Goal: Information Seeking & Learning: Find specific fact

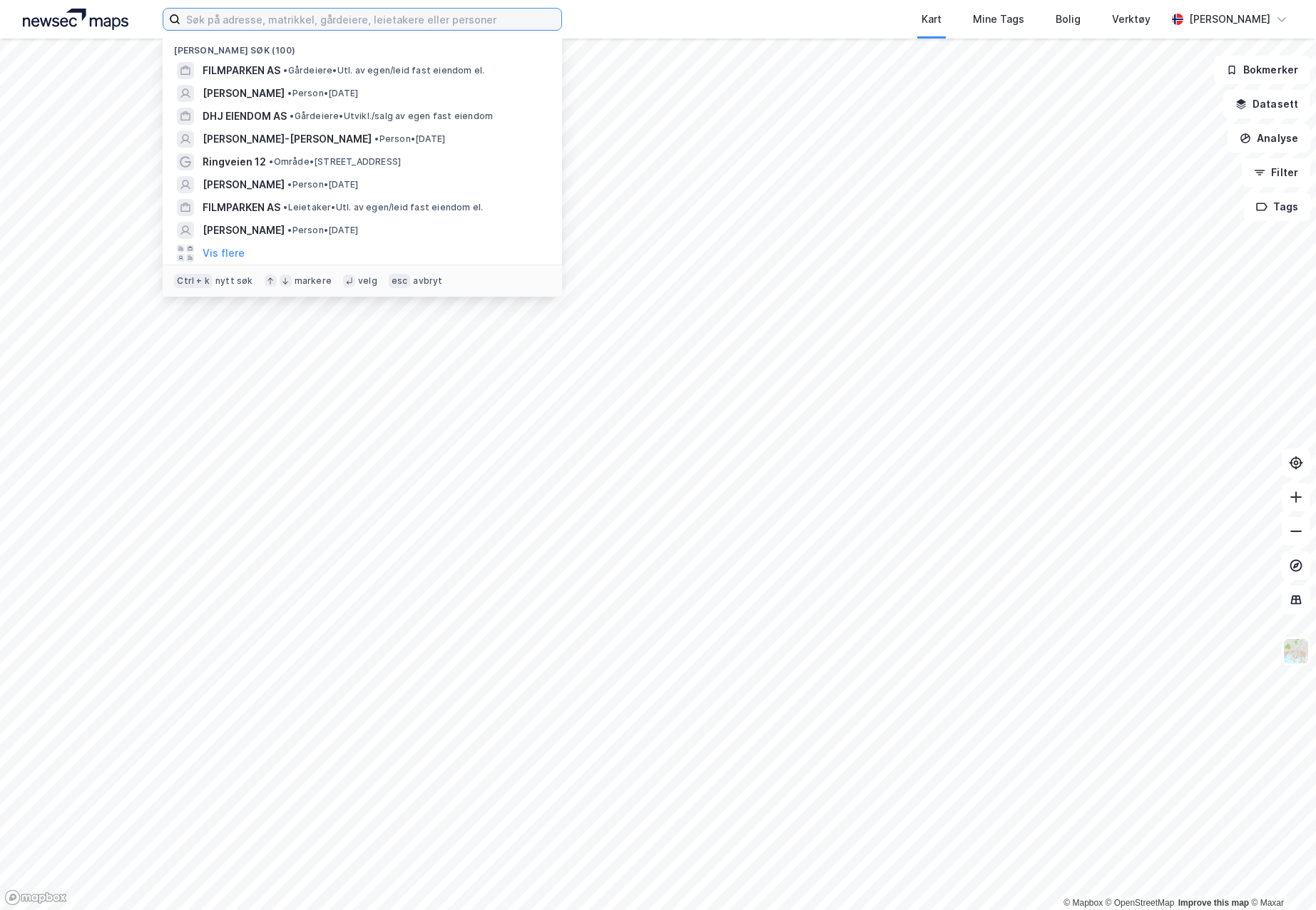
click at [329, 13] on input at bounding box center [371, 19] width 381 height 21
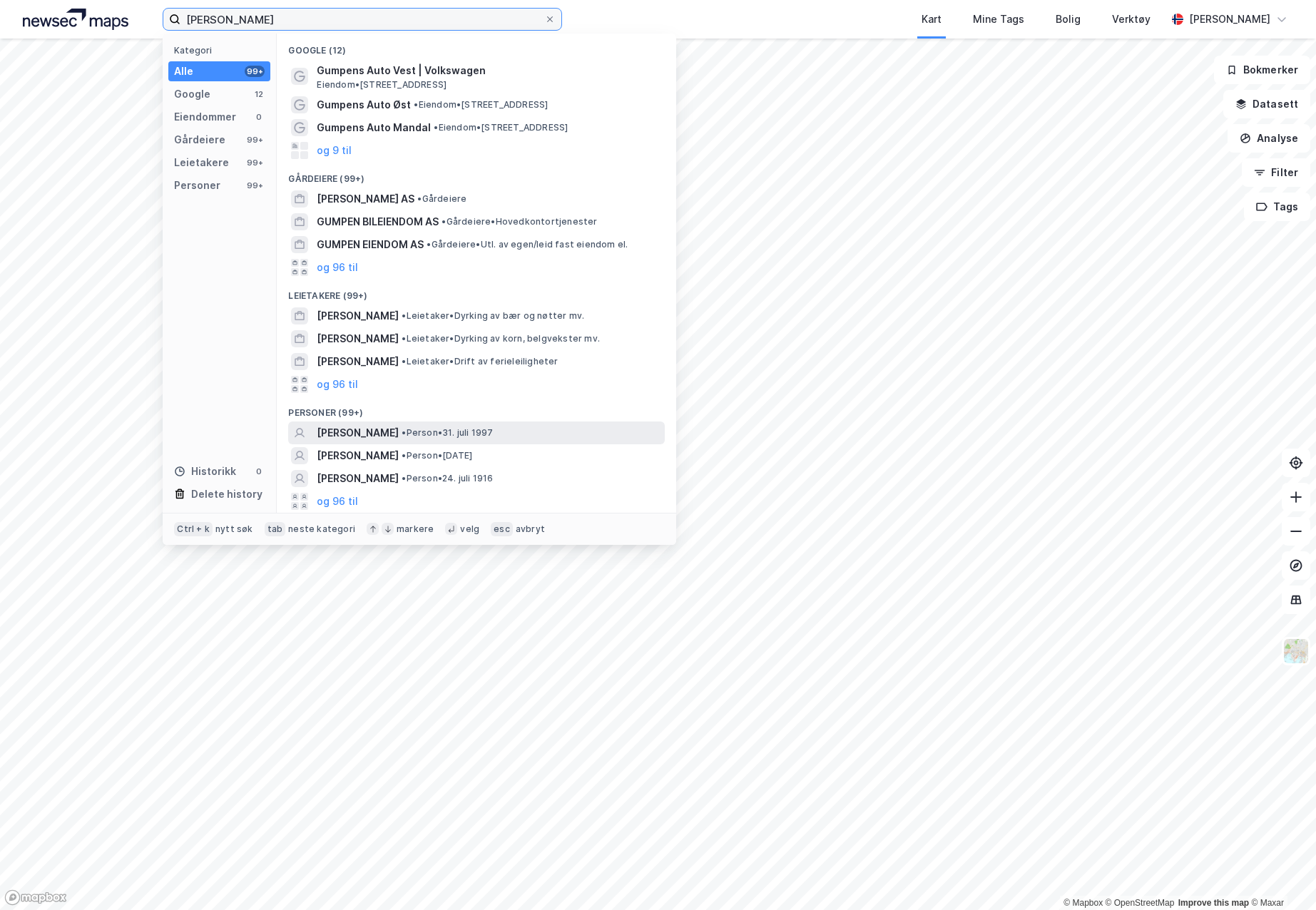
type input "[PERSON_NAME]"
click at [380, 430] on span "[PERSON_NAME]" at bounding box center [357, 433] width 82 height 17
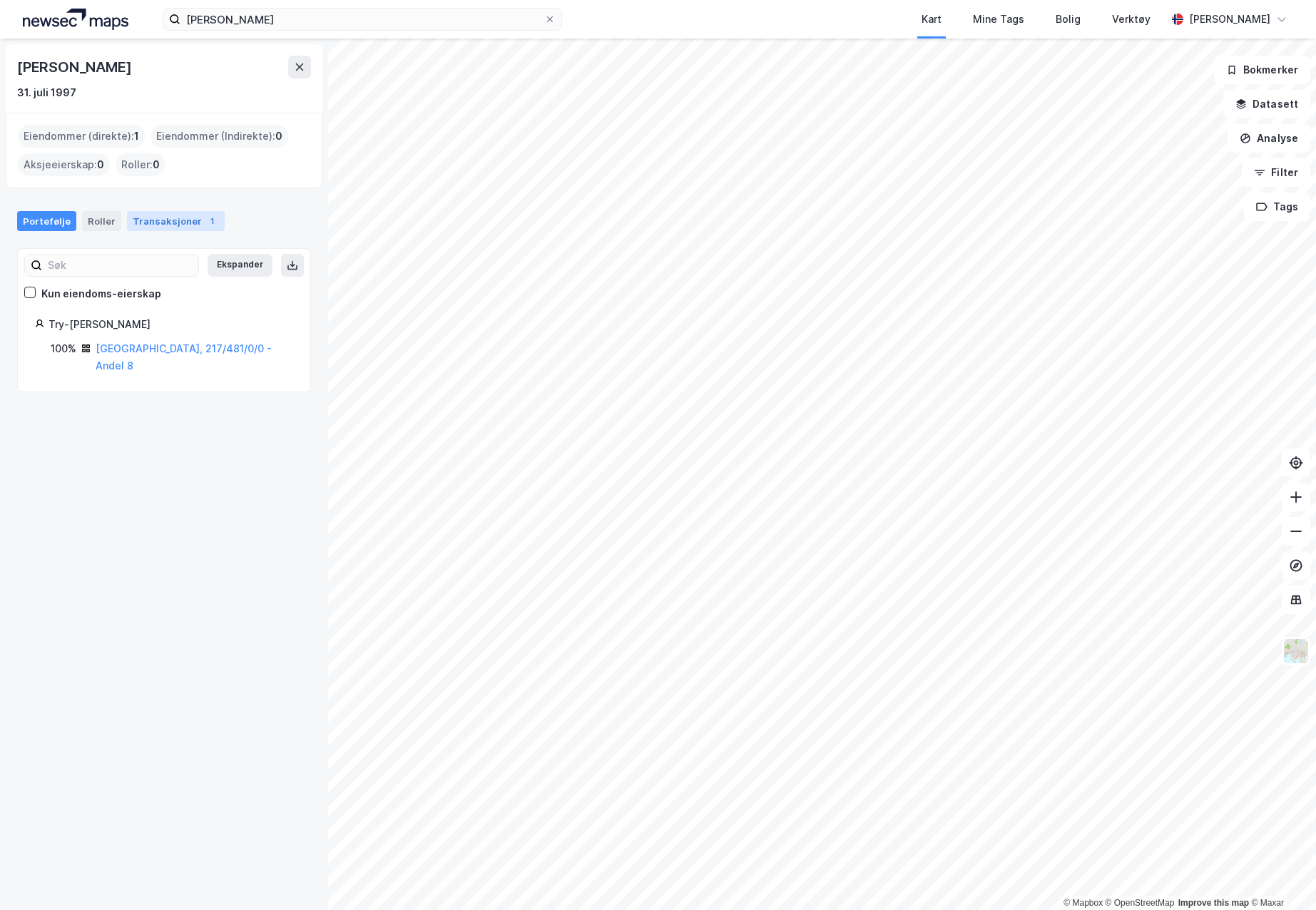
click at [171, 221] on div "Transaksjoner 1" at bounding box center [175, 221] width 98 height 20
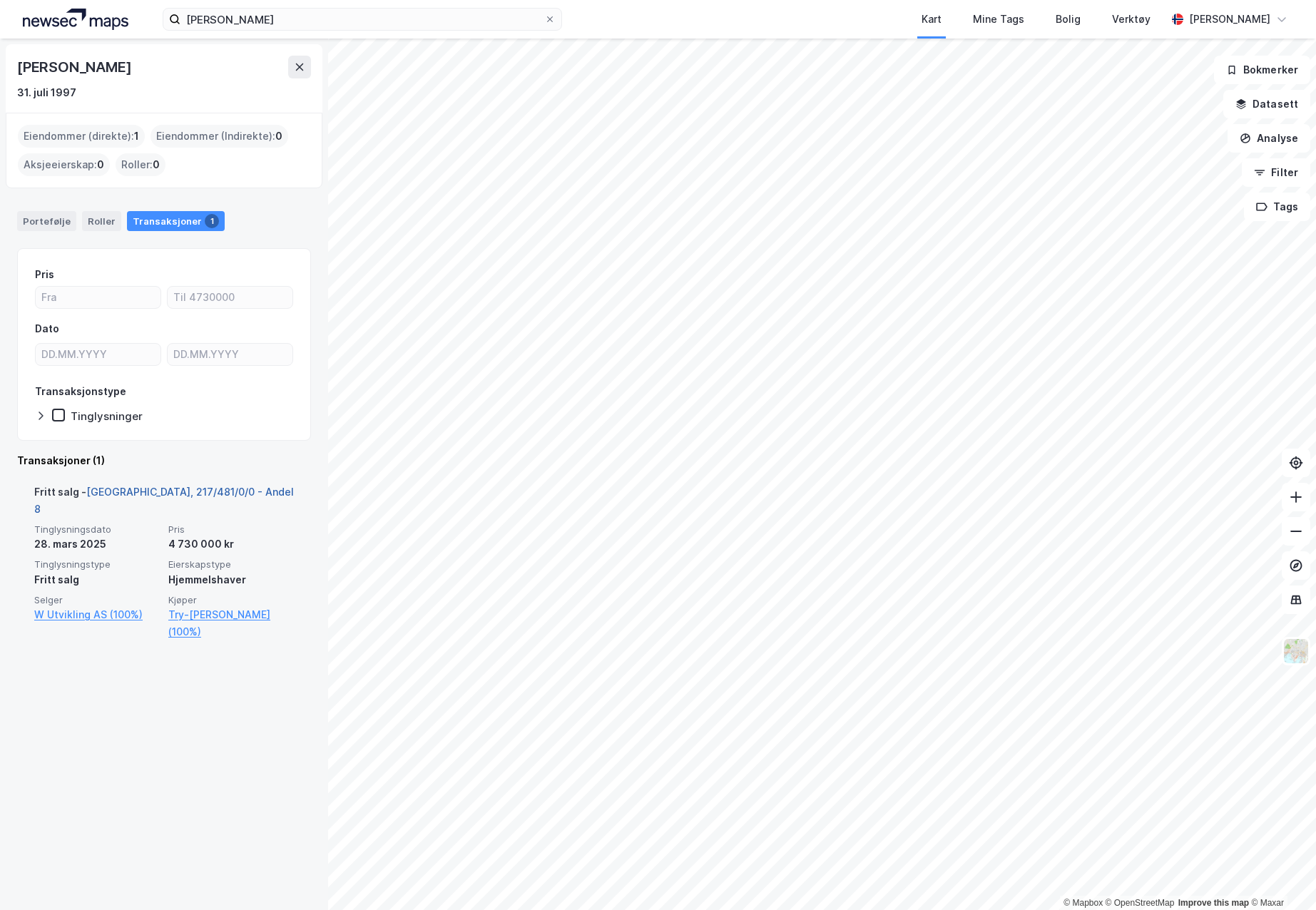
click at [137, 495] on link "[GEOGRAPHIC_DATA], 217/481/0/0 - Andel 8" at bounding box center [164, 500] width 260 height 30
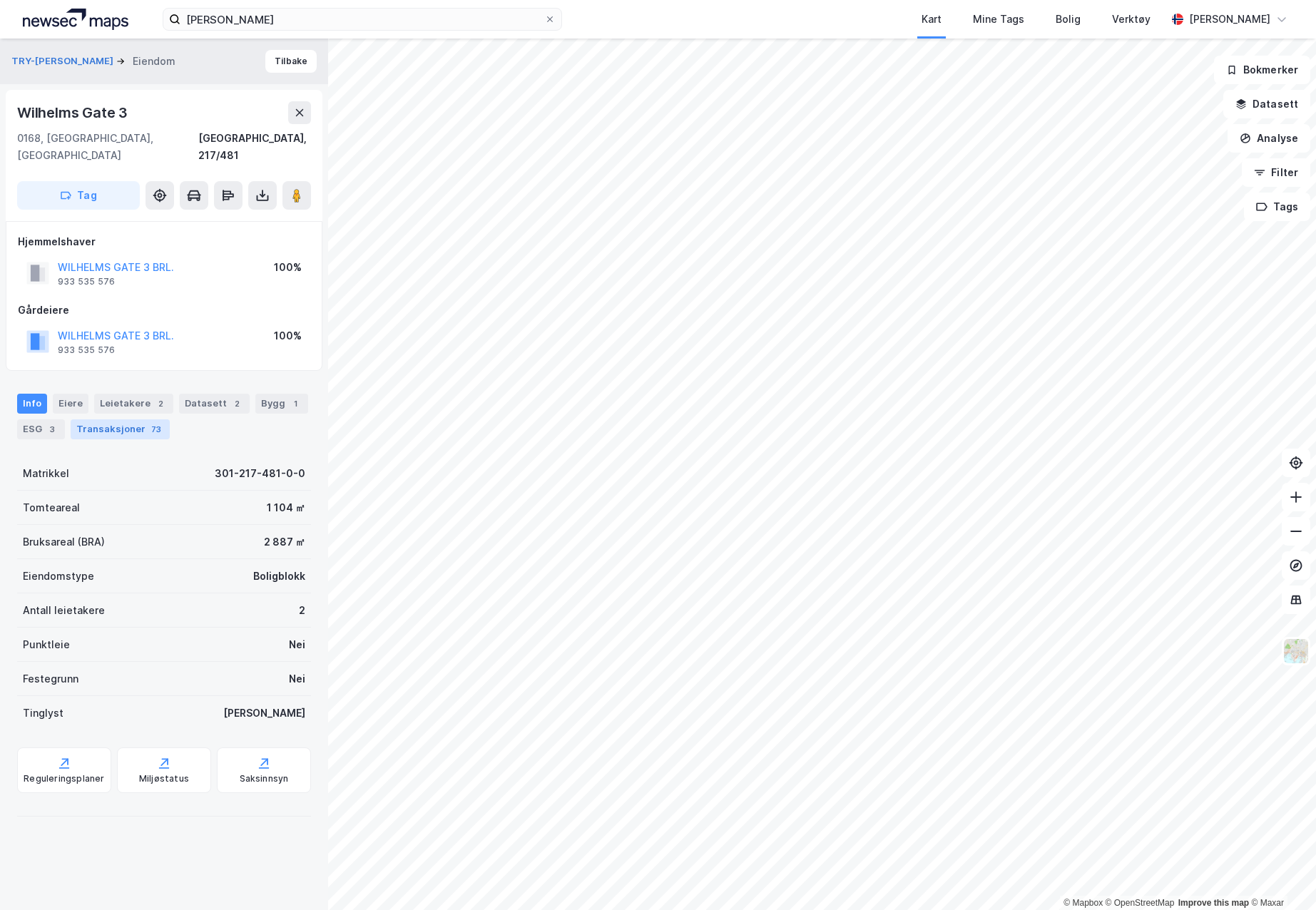
click at [108, 420] on div "Transaksjoner 73" at bounding box center [120, 430] width 99 height 20
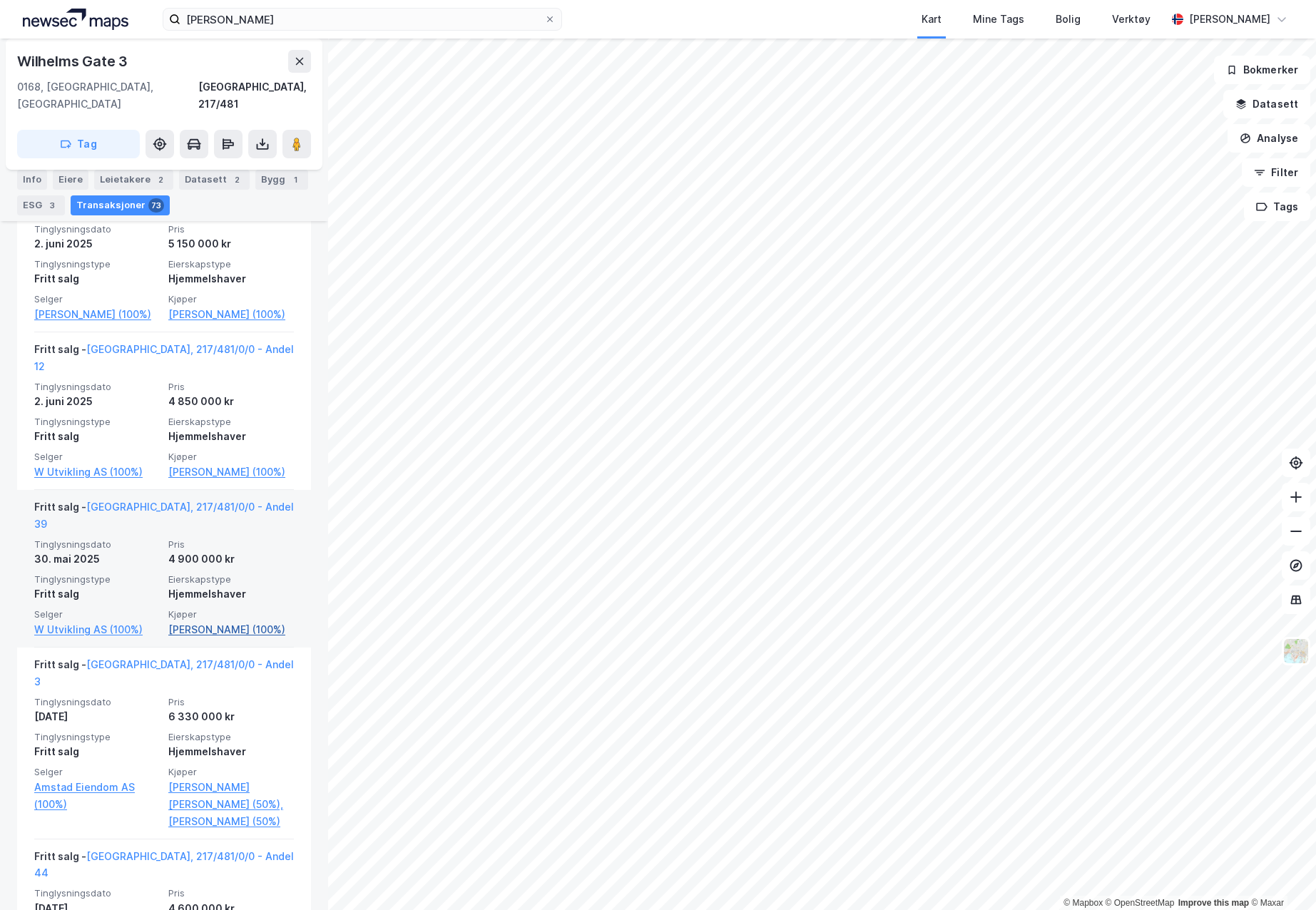
scroll to position [713, 0]
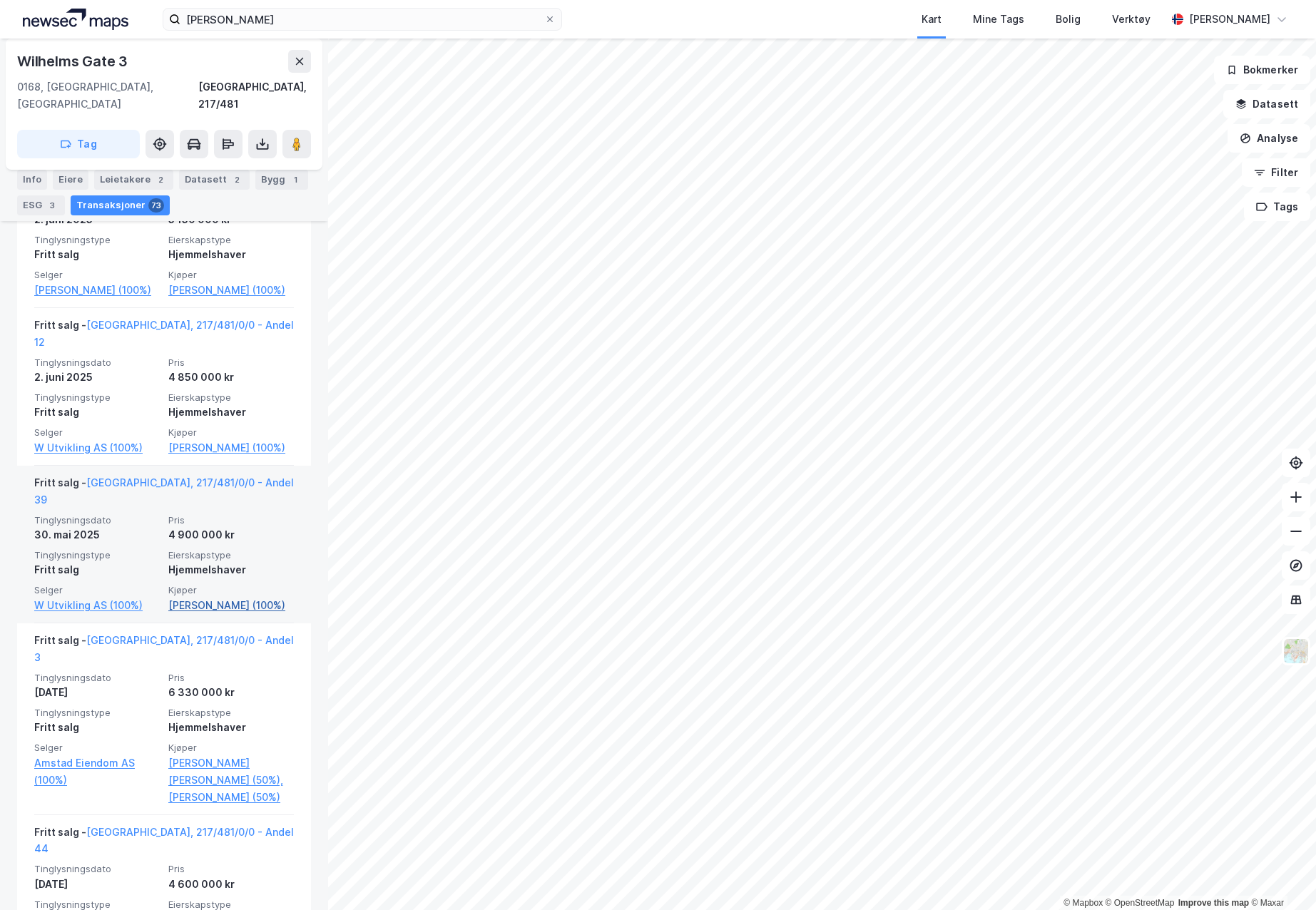
click at [188, 597] on link "[PERSON_NAME] (100%)" at bounding box center [231, 606] width 125 height 17
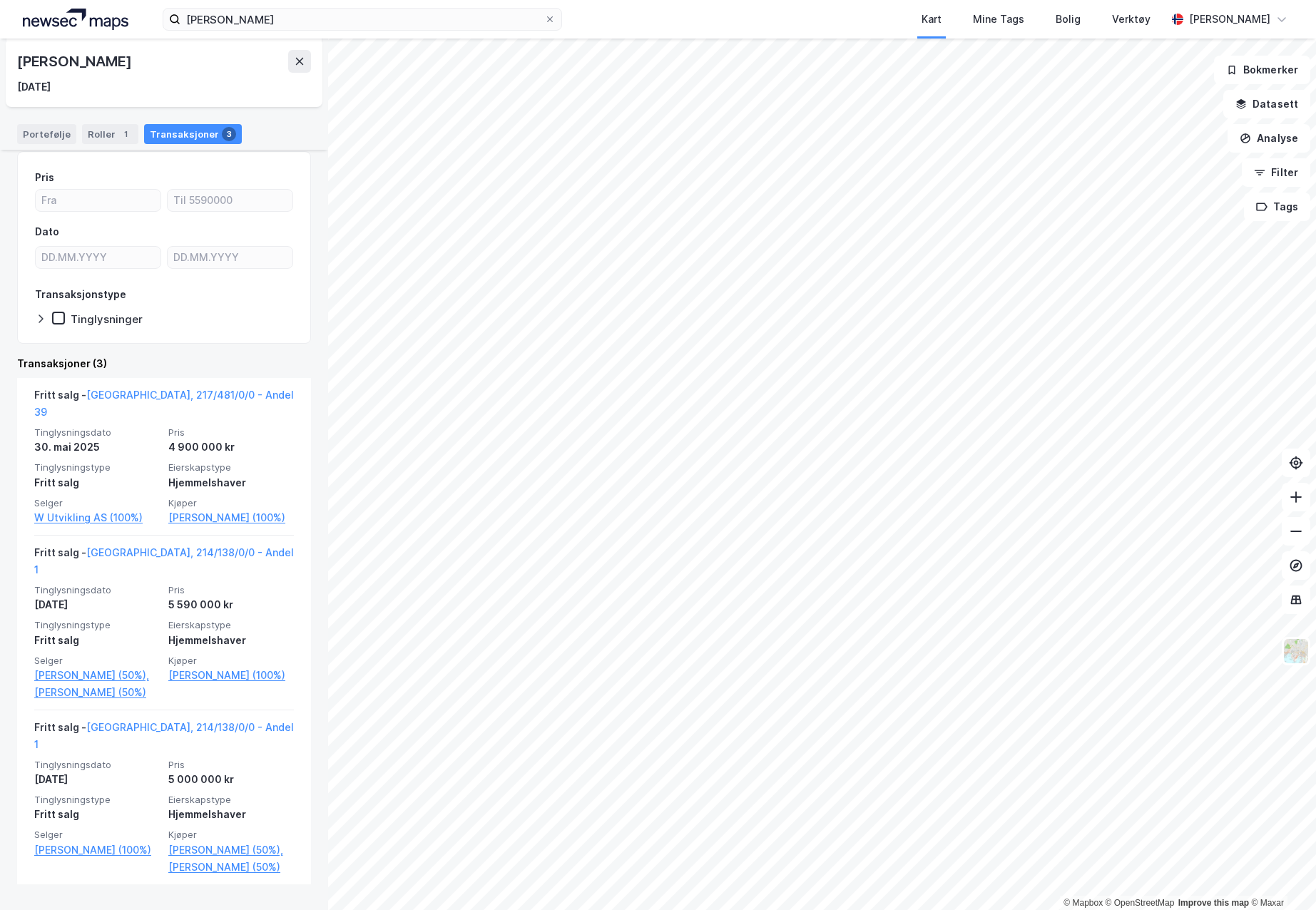
scroll to position [168, 0]
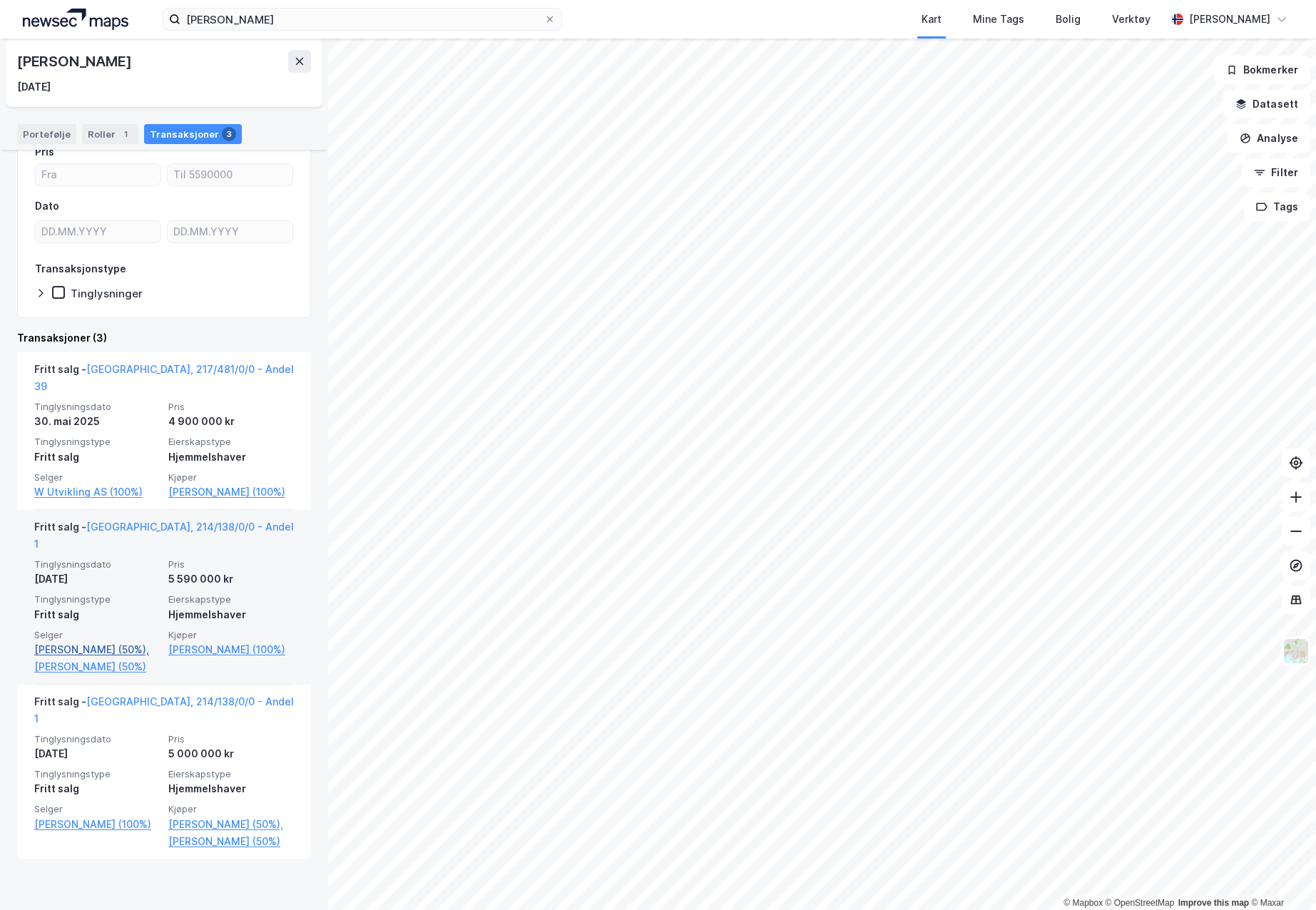
click at [79, 641] on link "[PERSON_NAME] (50%)," at bounding box center [96, 650] width 125 height 17
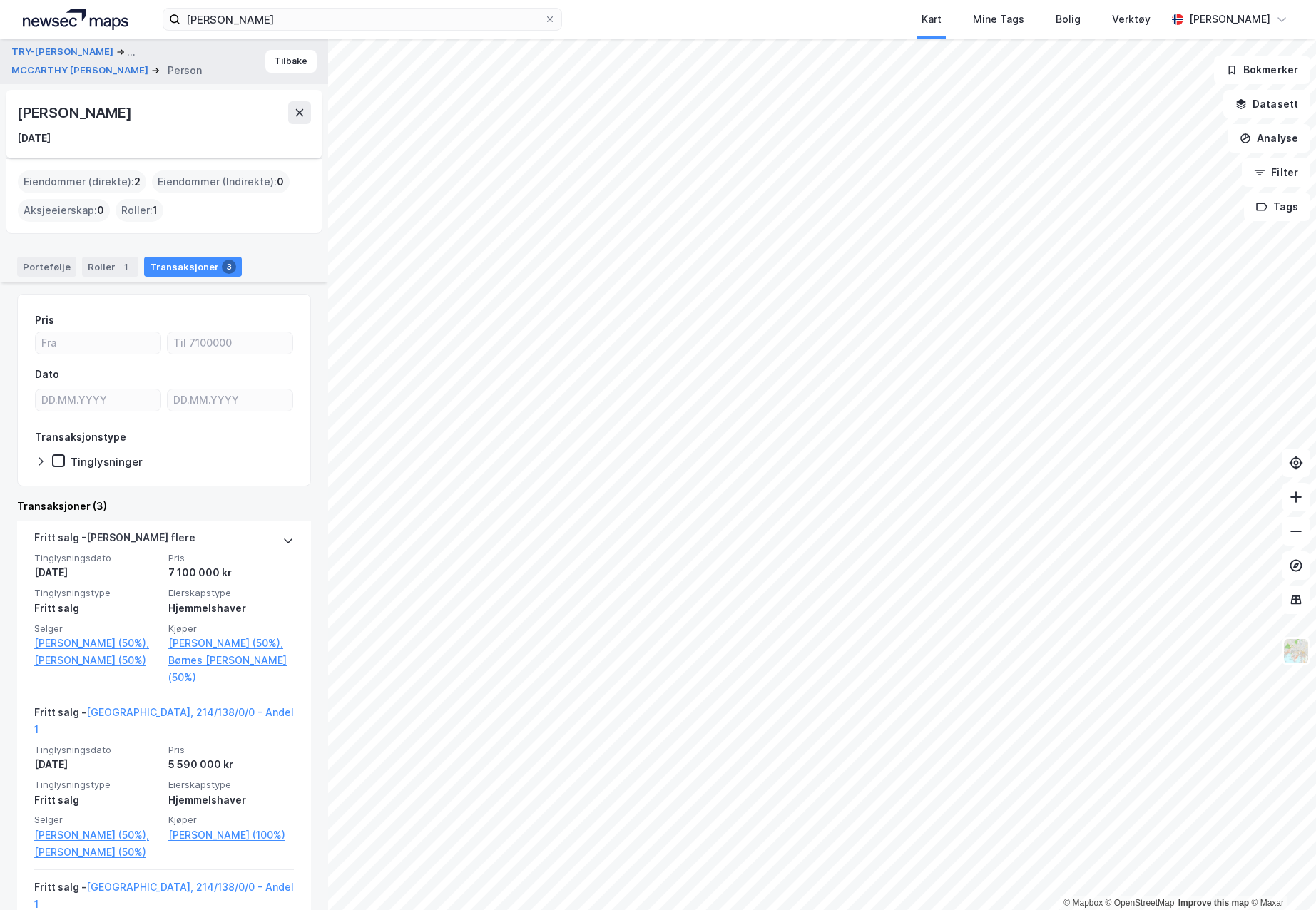
click at [45, 124] on div "[PERSON_NAME] [DATE]" at bounding box center [164, 124] width 294 height 46
copy div "[PERSON_NAME]"
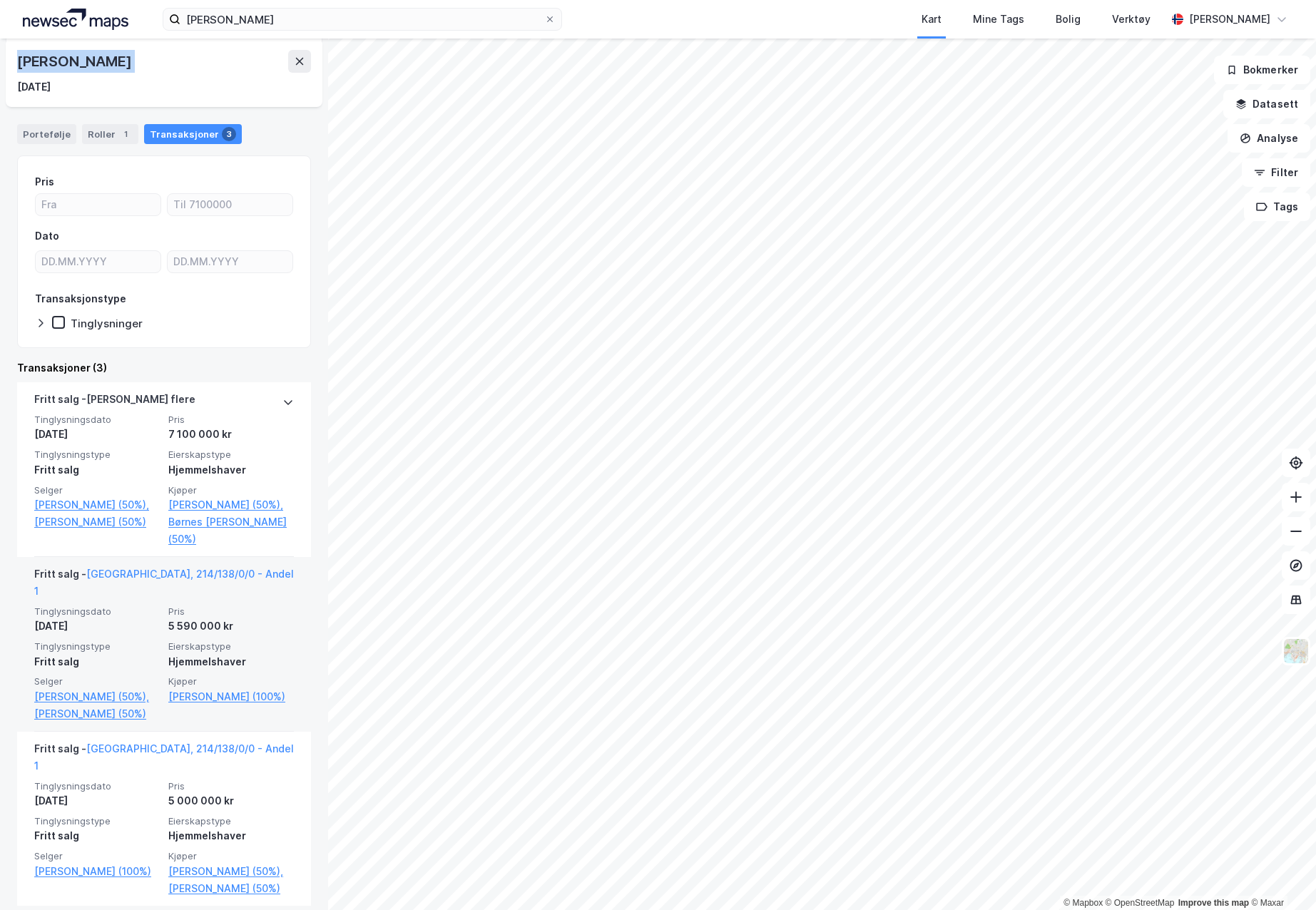
scroll to position [143, 0]
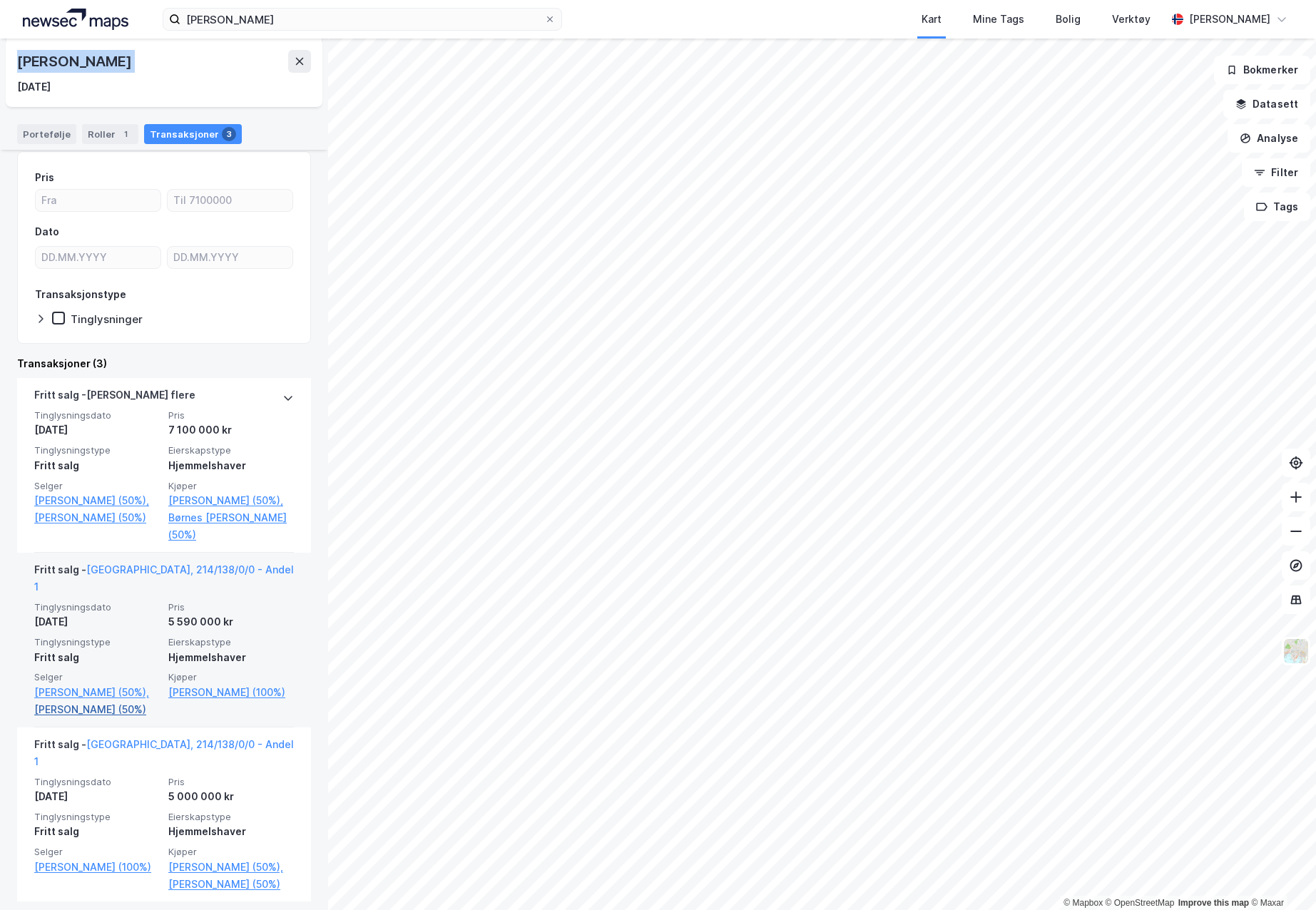
click at [83, 718] on link "[PERSON_NAME] (50%)" at bounding box center [96, 710] width 125 height 17
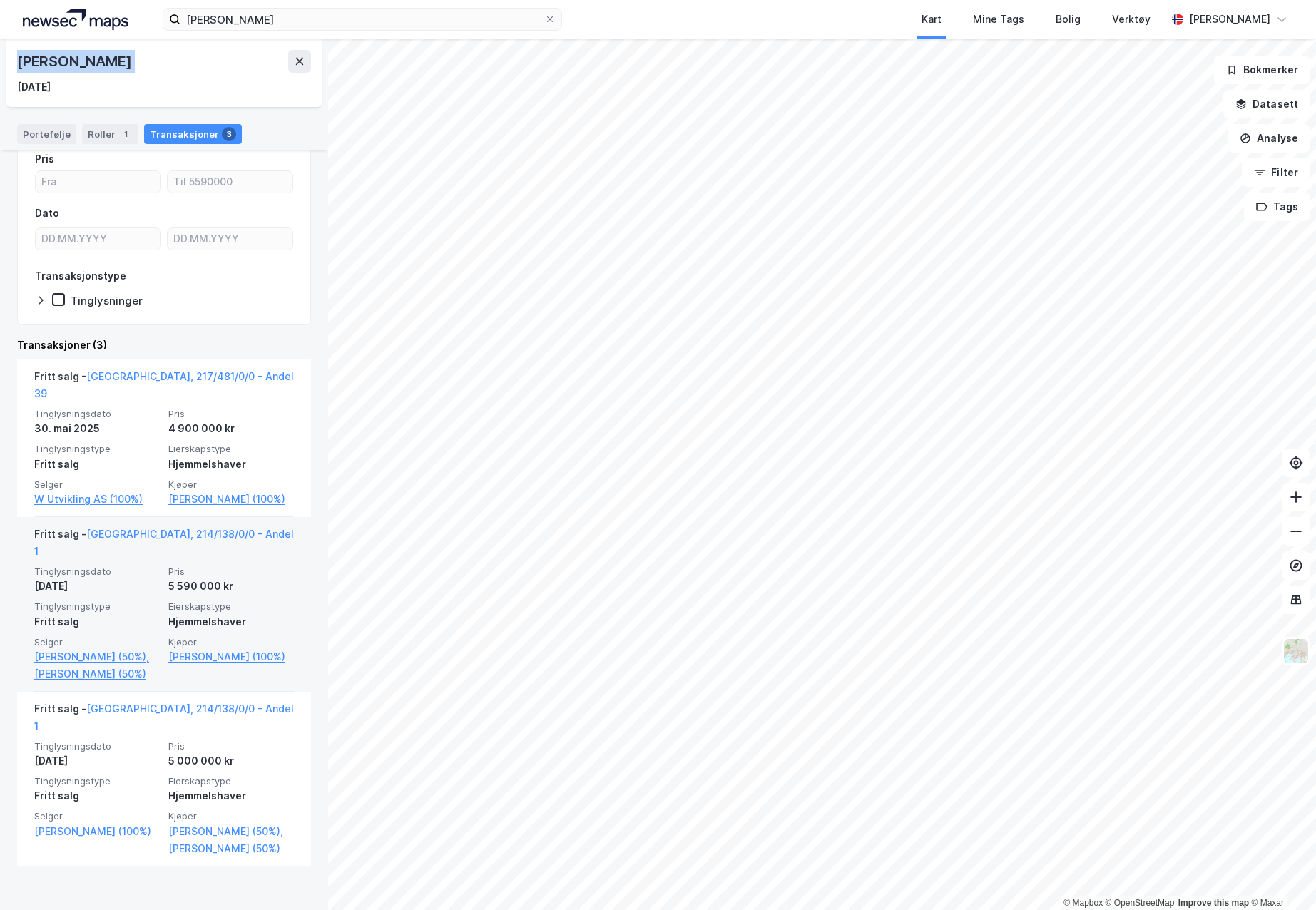
scroll to position [168, 0]
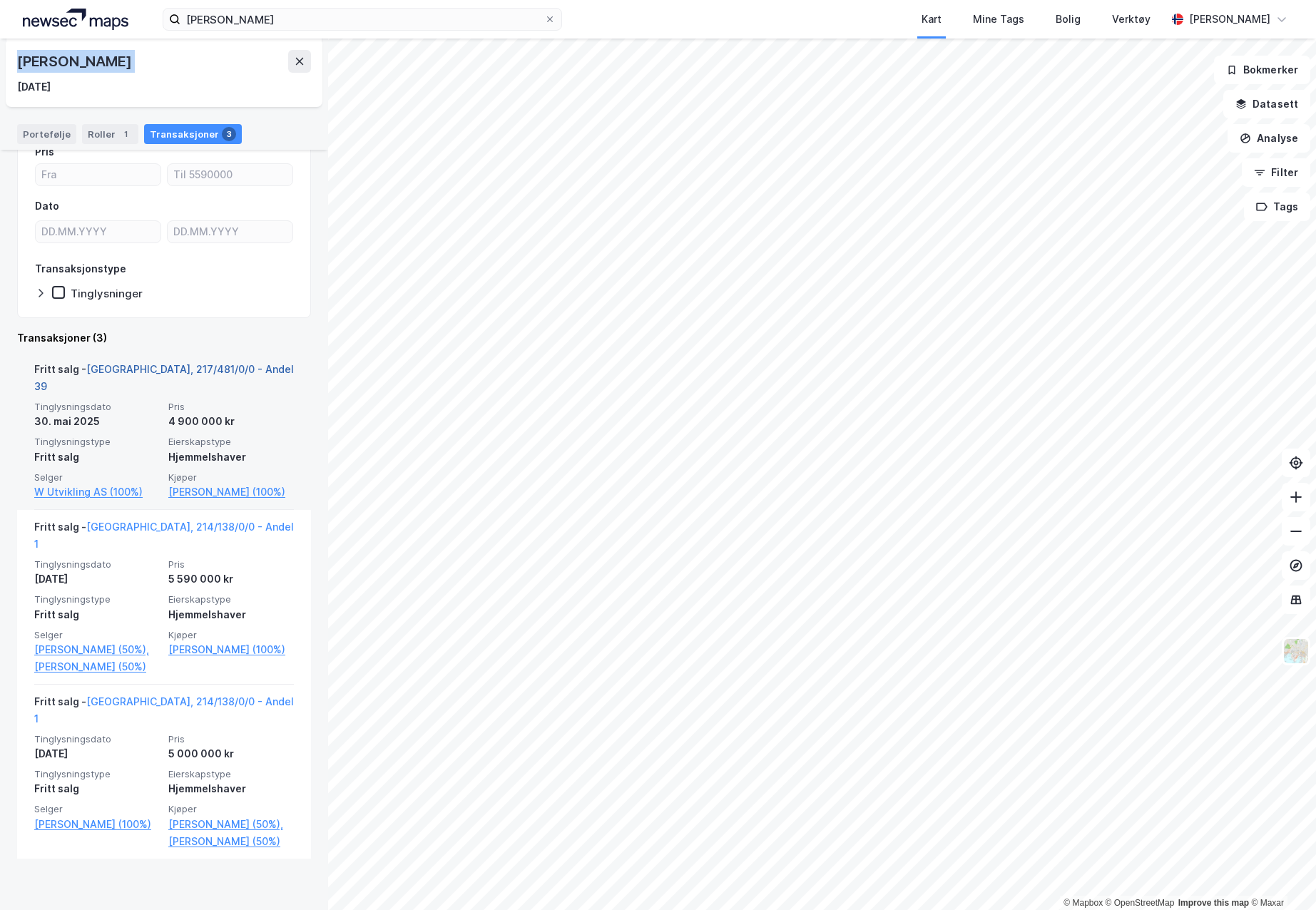
click at [178, 368] on link "[GEOGRAPHIC_DATA], 217/481/0/0 - Andel 39" at bounding box center [164, 377] width 260 height 30
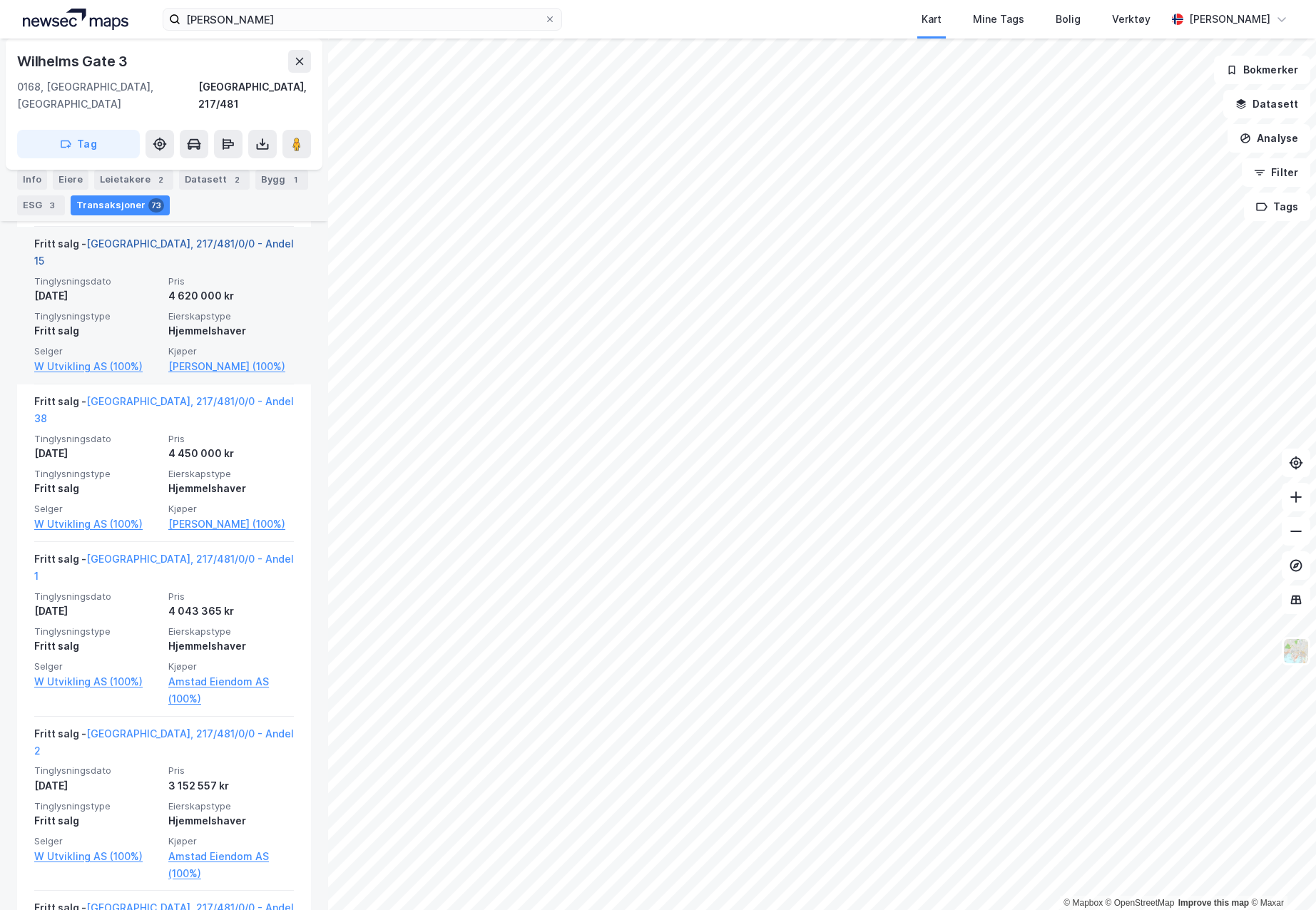
scroll to position [7418, 0]
